Goal: Task Accomplishment & Management: Manage account settings

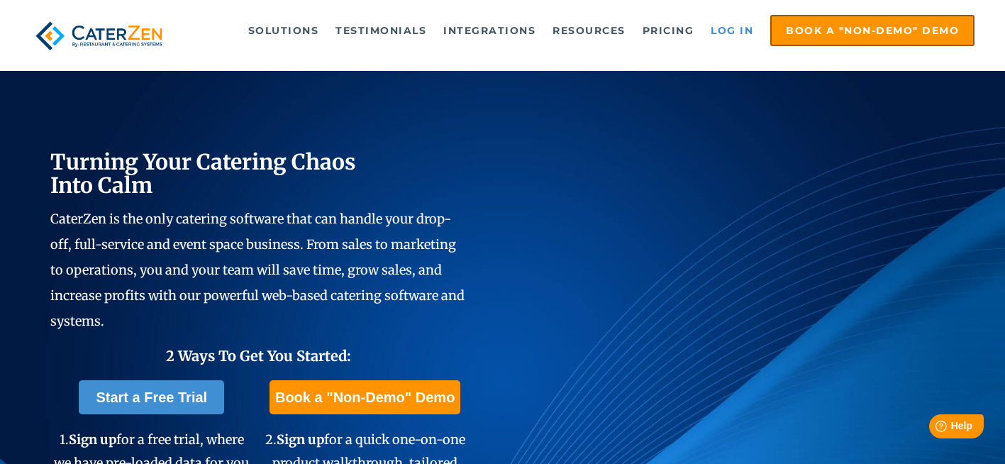
click at [721, 39] on link "Log in" at bounding box center [732, 30] width 57 height 28
click at [721, 38] on link "Log in" at bounding box center [732, 30] width 57 height 28
